Goal: Find specific page/section: Find specific page/section

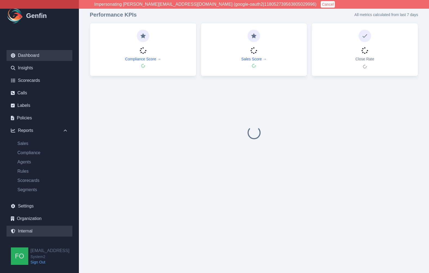
click at [31, 234] on link "Internal" at bounding box center [40, 231] width 66 height 11
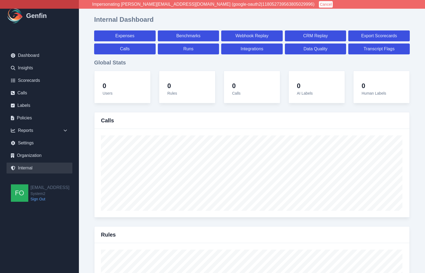
select select "paid"
select select "7"
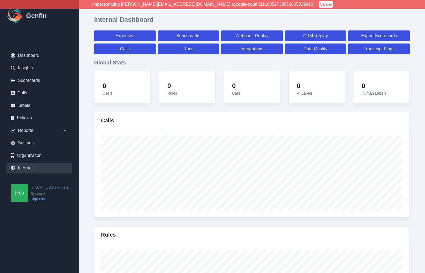
select select "paid"
select select "7"
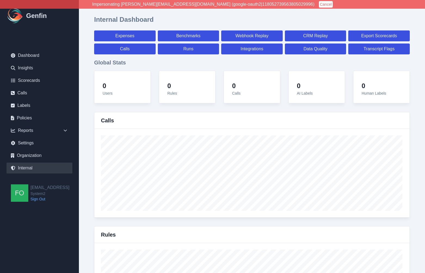
select select "7"
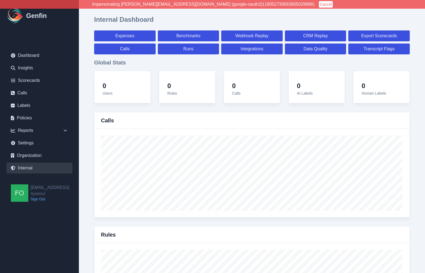
select select "7"
select select "paid"
select select "7"
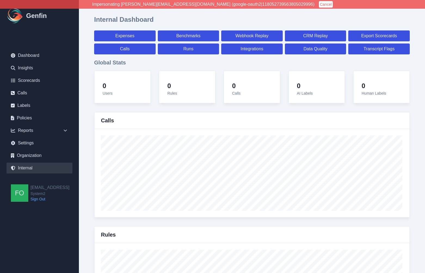
select select "7"
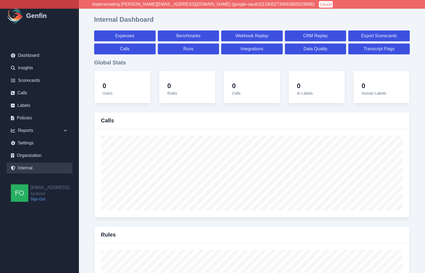
select select "7"
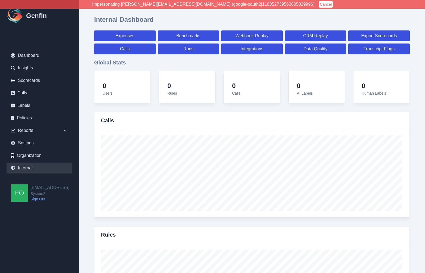
select select "paid"
select select "7"
select select "paid"
select select "7"
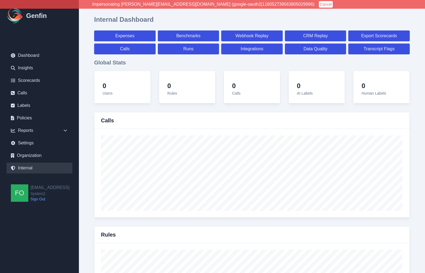
select select "paid"
select select "7"
select select "paid"
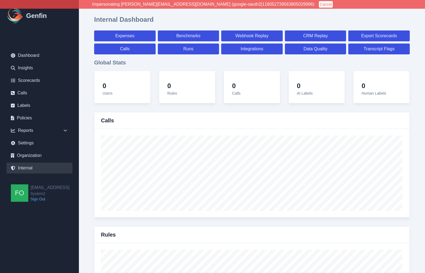
select select "7"
select select "paid"
select select "7"
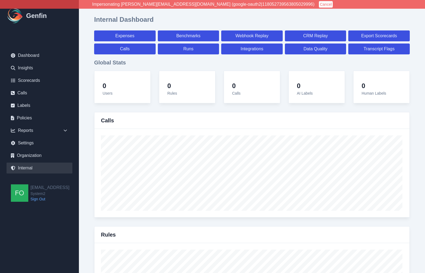
select select "7"
select select "paid"
select select "7"
select select "paid"
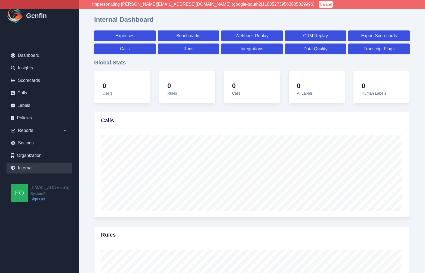
select select "7"
select select "paid"
select select "7"
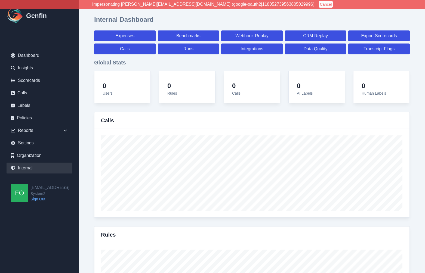
select select "7"
select select "paid"
select select "7"
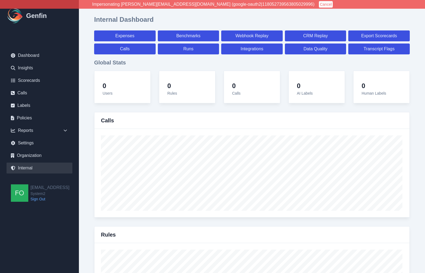
select select "7"
select select "paid"
select select "7"
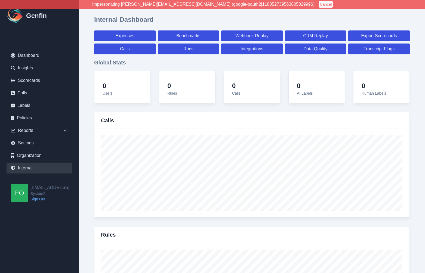
select select "7"
select select "paid"
select select "7"
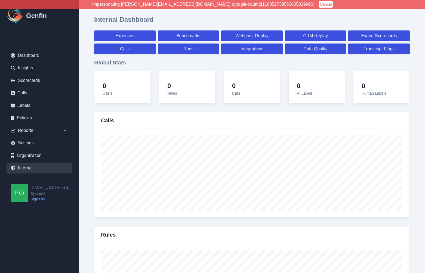
select select "7"
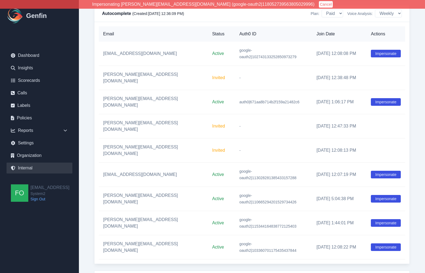
scroll to position [2035, 0]
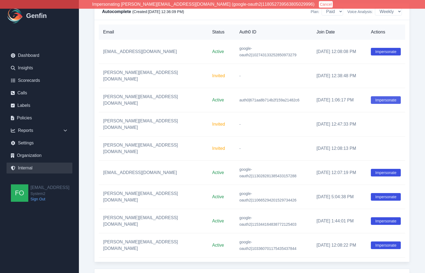
click at [377, 96] on button "Impersonate" at bounding box center [386, 100] width 30 height 8
click at [31, 93] on link "Calls" at bounding box center [40, 93] width 66 height 11
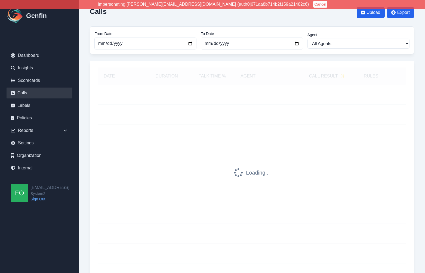
scroll to position [19, 0]
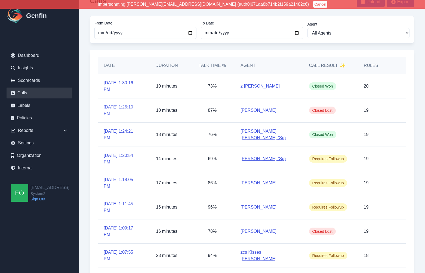
click at [118, 107] on link "[DATE] 1:26:10 PM" at bounding box center [121, 110] width 35 height 13
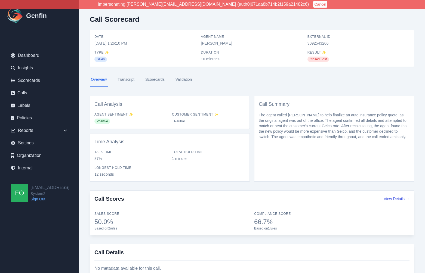
scroll to position [19, 0]
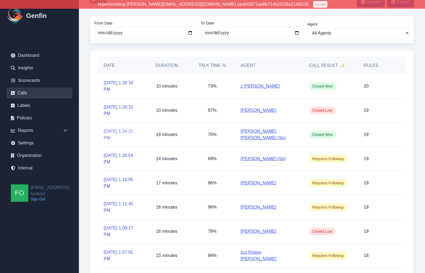
click at [114, 133] on link "[DATE] 1:24:21 PM" at bounding box center [121, 134] width 35 height 13
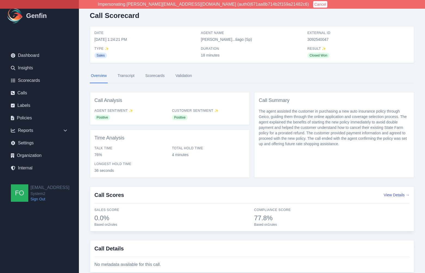
scroll to position [23, 0]
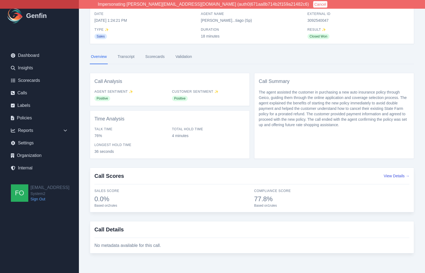
click at [127, 57] on link "Transcript" at bounding box center [126, 57] width 19 height 15
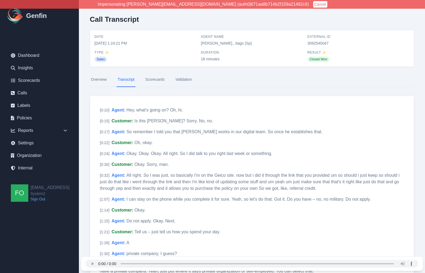
click at [101, 78] on link "Overview" at bounding box center [99, 79] width 18 height 15
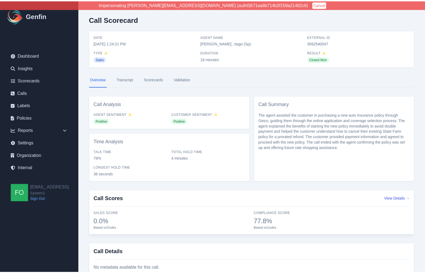
scroll to position [23, 0]
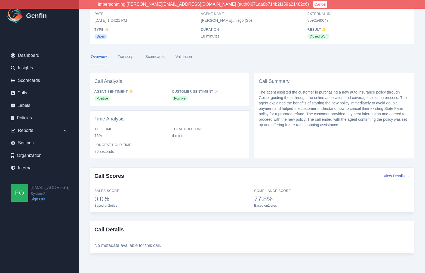
click at [88, 130] on div "Call Scorecard Date [DATE] 1:24:21 PM Agent Name [PERSON_NAME]...tiago (Sp) Ext…" at bounding box center [252, 125] width 346 height 296
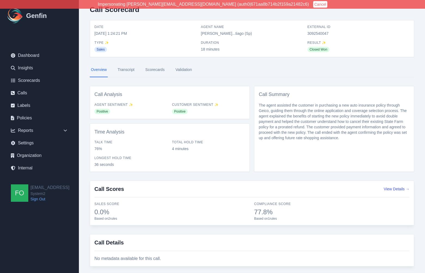
scroll to position [0, 0]
